Goal: Ask a question

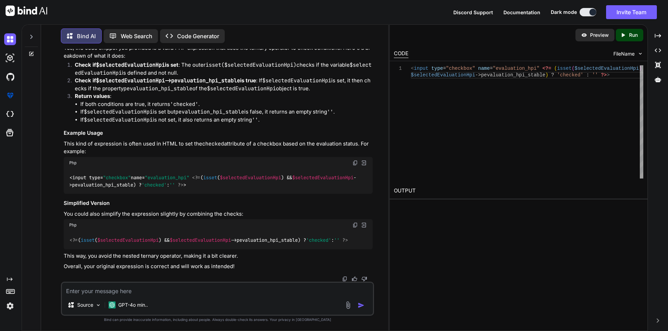
click at [134, 292] on textarea at bounding box center [217, 289] width 311 height 13
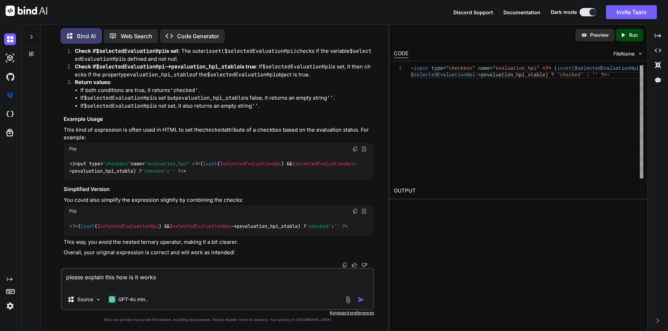
paste textarea "ImportExcelFile::dispatch($bucket, $object['Key']) ->onQueue('imports') ->delay…"
type textarea "please explain this how is it works ImportExcelFile::dispatch($bucket, $object[…"
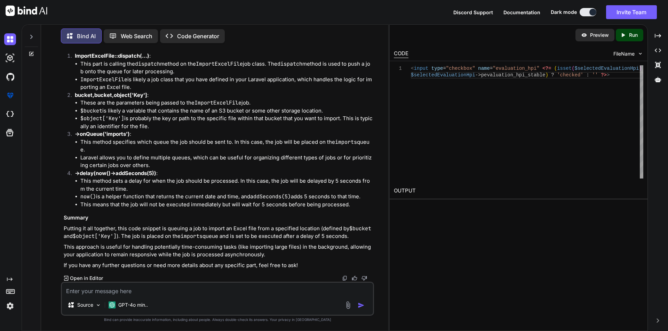
scroll to position [8936, 0]
click at [118, 137] on strong "->onQueue('imports')" at bounding box center [102, 134] width 55 height 7
click at [134, 291] on textarea at bounding box center [217, 289] width 311 height 13
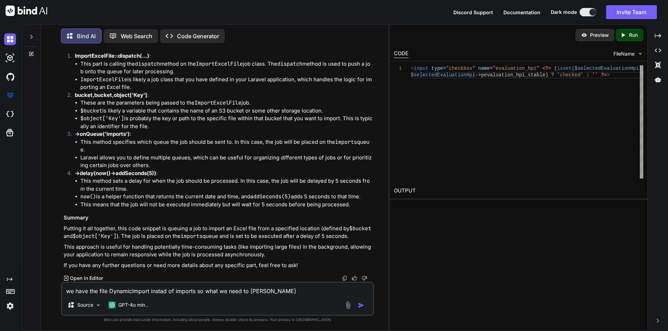
type textarea "we have the file DynamicImport instad of imports so what we need to change"
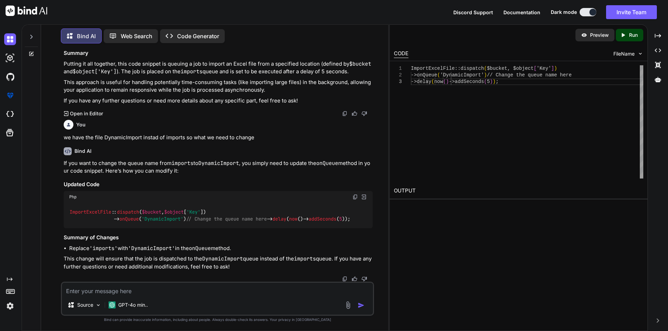
scroll to position [9142, 0]
drag, startPoint x: 143, startPoint y: 211, endPoint x: 187, endPoint y: 213, distance: 44.2
click at [187, 213] on code "ImportExcelFile :: dispatch ( $bucket , $object [ 'Key' ]) -> onQueue ( 'Dynami…" at bounding box center [209, 216] width 281 height 14
copy span "'DynamicImport'"
